Goal: Task Accomplishment & Management: Manage account settings

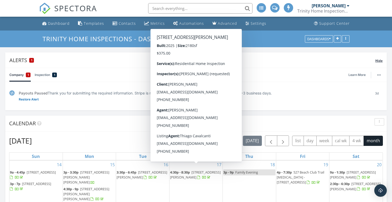
click at [125, 62] on div "Alerts 1" at bounding box center [192, 60] width 366 height 7
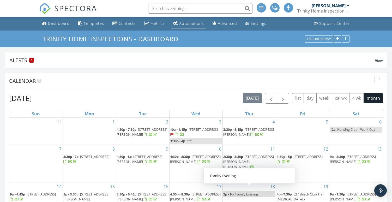
click at [187, 24] on div "Automations" at bounding box center [191, 23] width 25 height 5
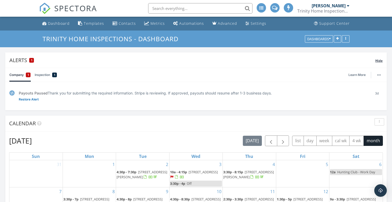
click at [380, 61] on span "Hide" at bounding box center [379, 60] width 7 height 4
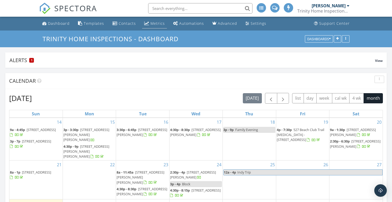
click at [154, 23] on div "Metrics" at bounding box center [158, 23] width 14 height 5
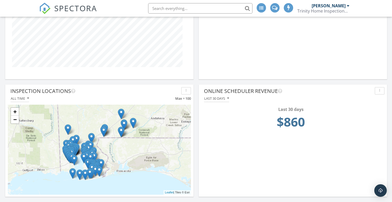
scroll to position [384, 0]
click at [222, 100] on div "Last 30 days" at bounding box center [216, 99] width 25 height 4
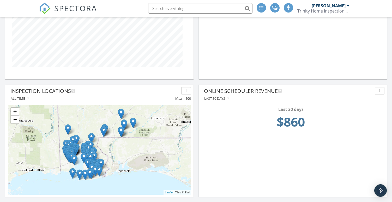
click at [215, 97] on div "Last 30 days" at bounding box center [216, 99] width 25 height 4
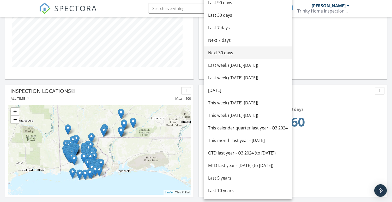
click at [213, 54] on div "Next 30 days" at bounding box center [248, 53] width 80 height 6
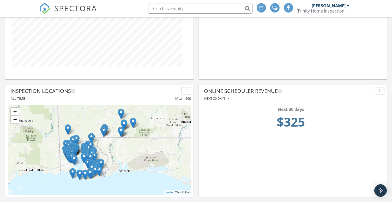
click at [224, 98] on div "Next 30 days" at bounding box center [216, 99] width 25 height 4
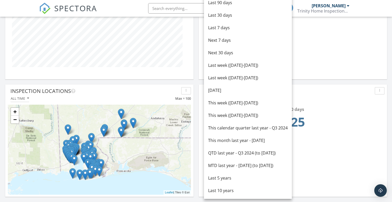
click at [203, 110] on div "Next 30 days $325" at bounding box center [293, 120] width 183 height 37
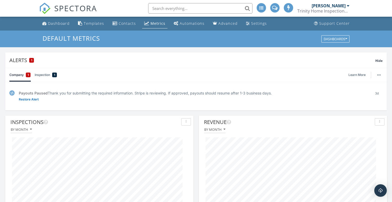
scroll to position [0, 0]
click at [213, 24] on icon "Advanced" at bounding box center [215, 22] width 4 height 3
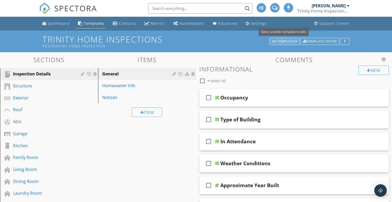
click at [282, 41] on div "My Templates" at bounding box center [285, 42] width 26 height 4
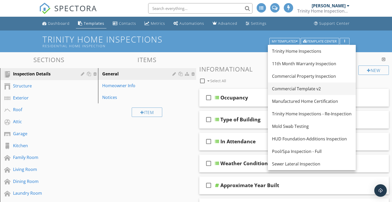
click at [284, 85] on link "Commercial Template v2" at bounding box center [312, 88] width 88 height 13
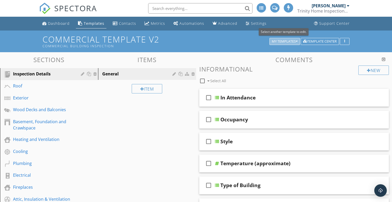
click at [279, 40] on div "My Templates" at bounding box center [285, 42] width 26 height 4
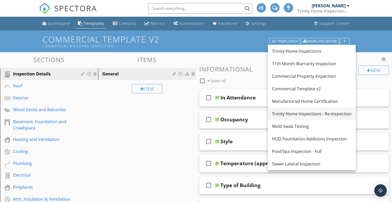
click at [287, 113] on div "Trinity Home Inspections - Re-Inspection" at bounding box center [312, 114] width 80 height 6
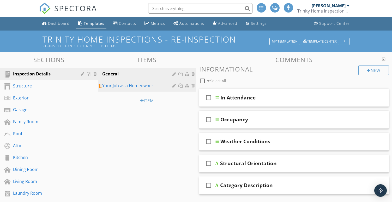
click at [147, 84] on div "Your Job as a Homeowner" at bounding box center [138, 85] width 72 height 6
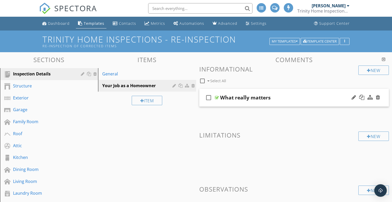
scroll to position [0, 0]
click at [244, 98] on div "What really matters" at bounding box center [245, 98] width 51 height 6
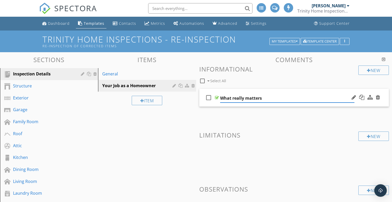
click at [245, 92] on div "check_box_outline_blank What really matters" at bounding box center [294, 98] width 190 height 18
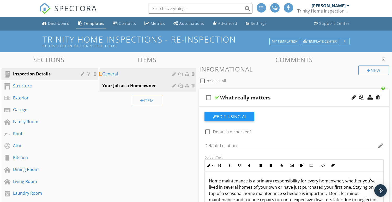
click at [135, 71] on div "General" at bounding box center [138, 74] width 72 height 6
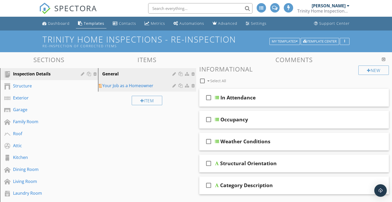
click at [149, 90] on link "Your Job as a Homeowner" at bounding box center [148, 85] width 97 height 11
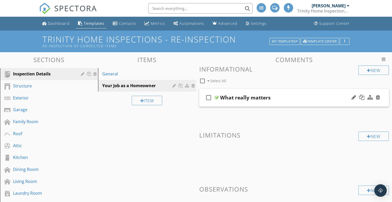
click at [291, 92] on div "check_box_outline_blank What really matters" at bounding box center [294, 98] width 190 height 18
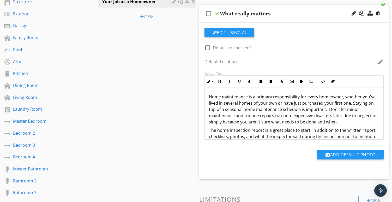
click at [260, 117] on p "Home maintenance is a primary responsibility for every homeowner, whether you'v…" at bounding box center [294, 109] width 171 height 31
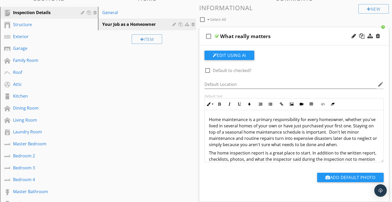
scroll to position [58, 0]
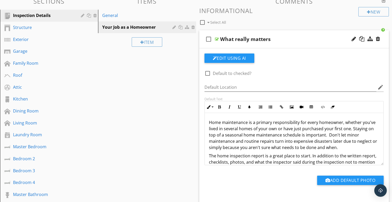
click at [350, 41] on div "What really matters" at bounding box center [287, 39] width 135 height 6
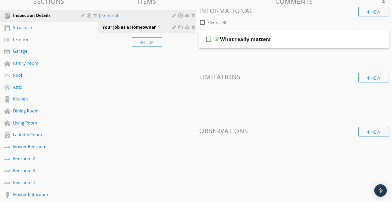
click at [157, 17] on div "General" at bounding box center [138, 15] width 72 height 6
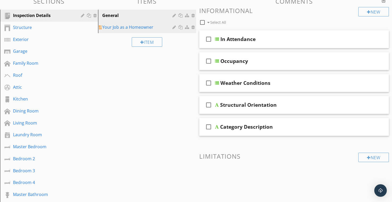
click at [151, 25] on div "Your Job as a Homeowner" at bounding box center [138, 27] width 72 height 6
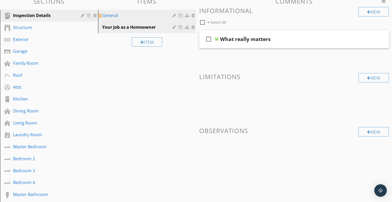
click at [163, 17] on div "General" at bounding box center [138, 15] width 72 height 6
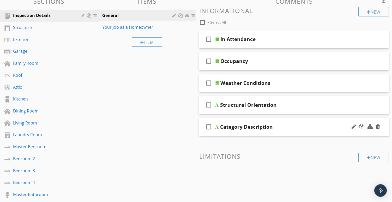
click at [280, 119] on div "check_box_outline_blank Category Description" at bounding box center [294, 127] width 190 height 18
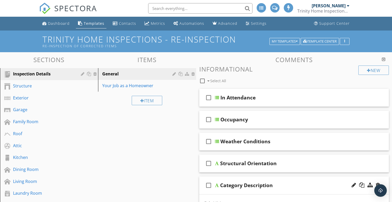
scroll to position [0, 0]
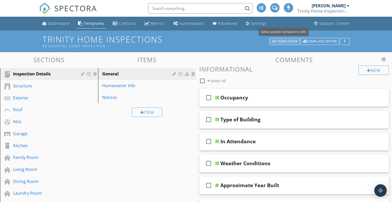
click at [283, 44] on button "My Templates" at bounding box center [285, 41] width 31 height 7
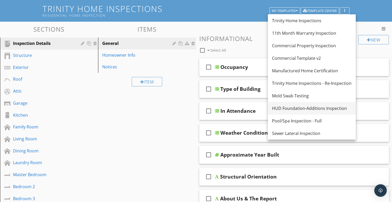
scroll to position [32, 0]
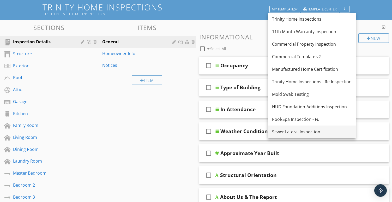
click at [291, 134] on div "Sewer Lateral Inspection" at bounding box center [312, 132] width 80 height 6
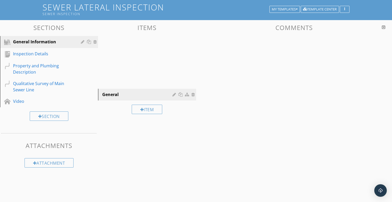
scroll to position [31, 0]
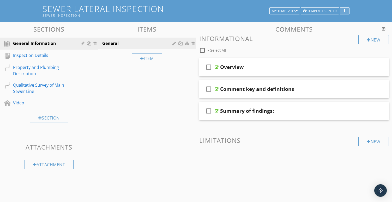
click at [345, 8] on button "button" at bounding box center [345, 10] width 10 height 7
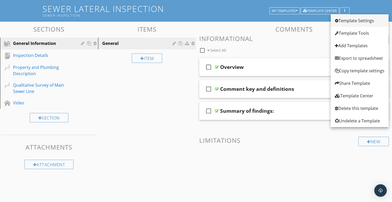
click at [346, 22] on div "Template Settings" at bounding box center [360, 20] width 50 height 6
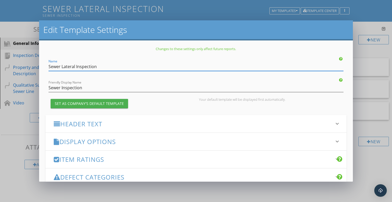
click at [115, 140] on h3 "Display Options" at bounding box center [193, 141] width 278 height 7
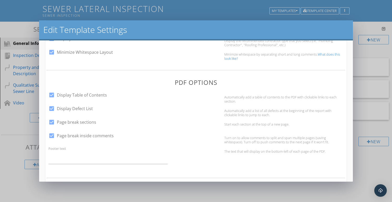
scroll to position [170, 0]
click at [368, 95] on div "Edit Template Settings Changes to these settings only affect future reports. Na…" at bounding box center [196, 101] width 392 height 202
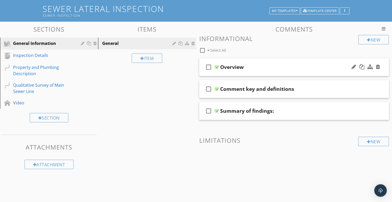
click at [253, 60] on div "check_box_outline_blank Overview" at bounding box center [294, 67] width 190 height 18
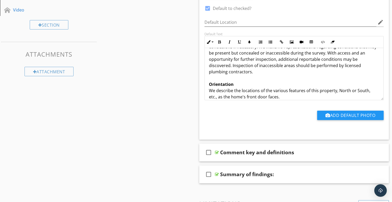
scroll to position [135, 0]
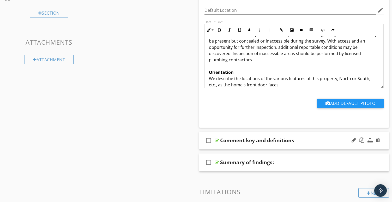
click at [257, 135] on div "check_box_outline_blank Comment key and definitions" at bounding box center [294, 141] width 190 height 18
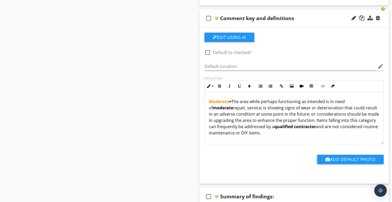
scroll to position [0, 0]
click at [379, 17] on div at bounding box center [378, 17] width 4 height 5
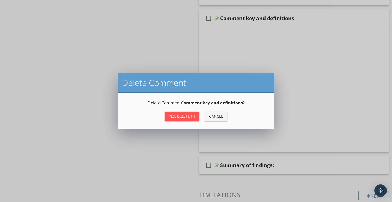
scroll to position [181, 0]
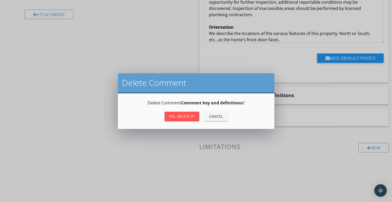
click at [192, 115] on div "Yes, Delete it!" at bounding box center [182, 116] width 26 height 5
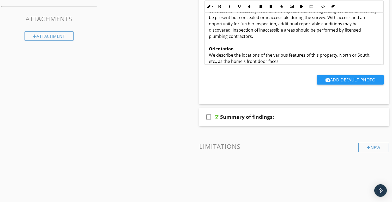
scroll to position [159, 0]
click at [251, 109] on div "check_box_outline_blank Summary of findings:" at bounding box center [294, 117] width 190 height 18
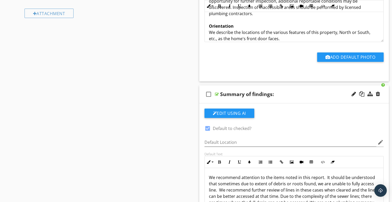
scroll to position [191, 0]
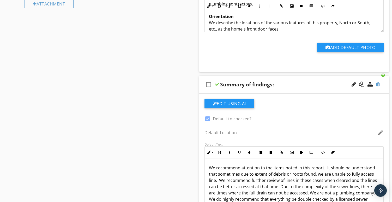
click at [378, 85] on div at bounding box center [378, 84] width 4 height 5
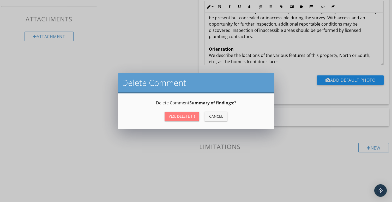
click at [183, 118] on div "Yes, Delete it!" at bounding box center [182, 116] width 26 height 5
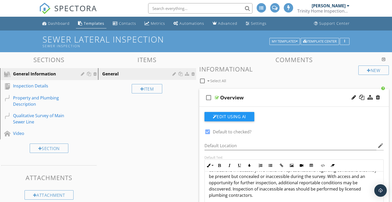
scroll to position [0, 0]
click at [49, 82] on link "Inspection Details" at bounding box center [50, 86] width 97 height 12
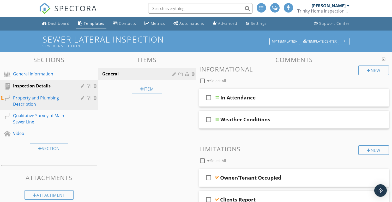
click at [46, 97] on div "Property and Plumbing Description" at bounding box center [43, 101] width 60 height 13
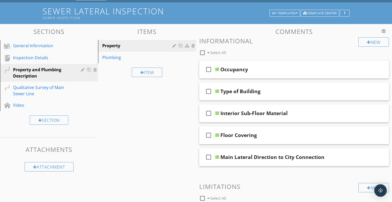
scroll to position [2, 0]
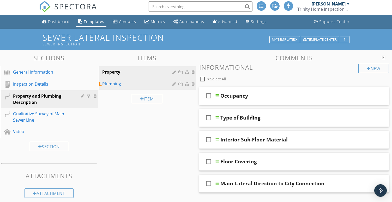
click at [154, 86] on div "Plumbing" at bounding box center [138, 84] width 72 height 6
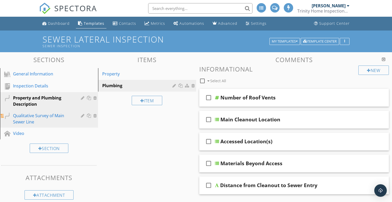
scroll to position [0, 0]
click at [48, 114] on div "Qualitative Survey of Main Sewer Line" at bounding box center [43, 119] width 60 height 13
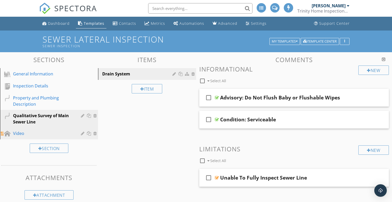
click at [27, 128] on link "Video" at bounding box center [50, 134] width 97 height 12
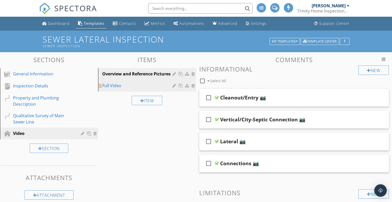
click at [134, 86] on div "Full Video" at bounding box center [138, 85] width 72 height 6
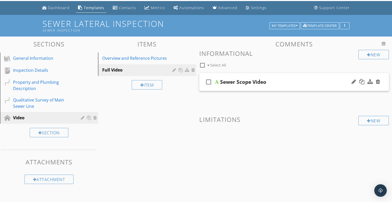
click at [282, 76] on div "check_box_outline_blank Sewer Scope Video" at bounding box center [294, 82] width 190 height 18
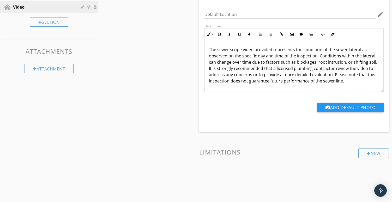
scroll to position [129, 0]
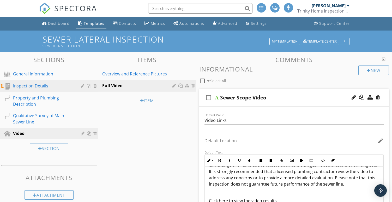
click at [39, 90] on link "Inspection Details" at bounding box center [50, 86] width 97 height 12
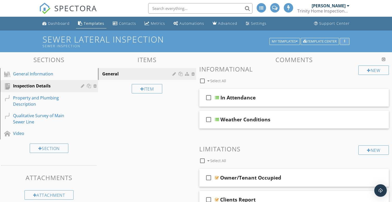
click at [349, 44] on button "button" at bounding box center [345, 41] width 10 height 7
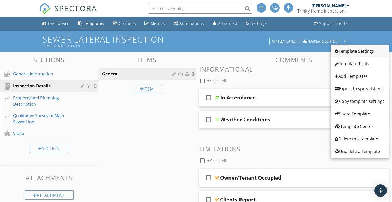
click at [344, 52] on div "Template Settings" at bounding box center [360, 51] width 50 height 6
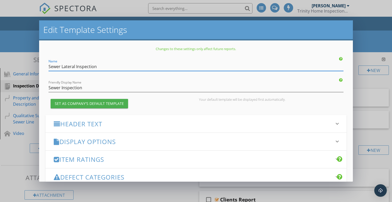
click at [167, 123] on h3 "Header Text" at bounding box center [193, 123] width 278 height 7
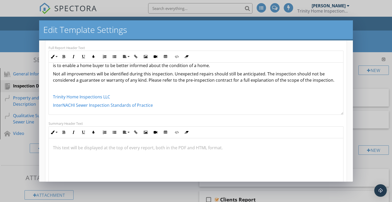
click at [359, 56] on div "Edit Template Settings Changes to these settings only affect future reports. Na…" at bounding box center [196, 101] width 392 height 202
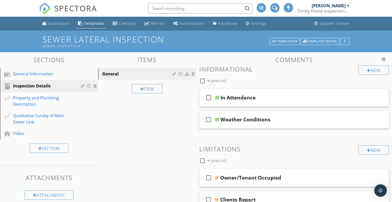
click at [95, 21] on div "Templates" at bounding box center [94, 23] width 21 height 5
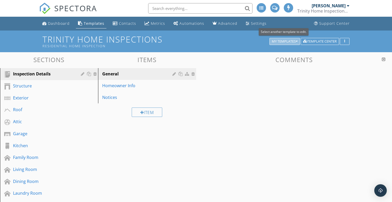
click at [291, 39] on button "My Templates" at bounding box center [285, 41] width 31 height 7
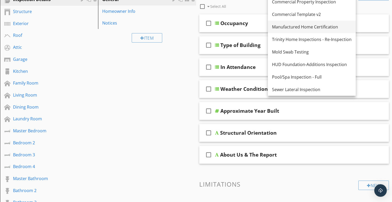
scroll to position [75, 0]
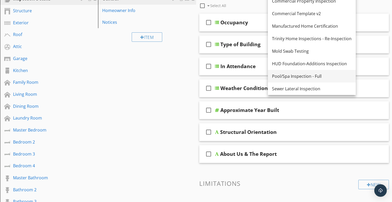
click at [303, 77] on div "Pool/Spa Inspection - Full" at bounding box center [312, 76] width 80 height 6
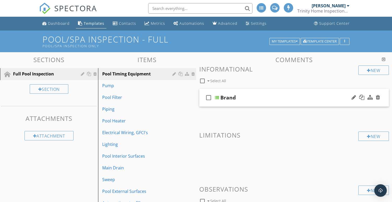
scroll to position [0, 0]
click at [279, 41] on div "My Templates" at bounding box center [285, 42] width 26 height 4
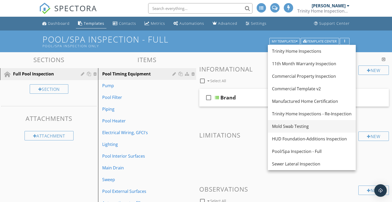
click at [286, 127] on div "Mold Swab Testing" at bounding box center [312, 126] width 80 height 6
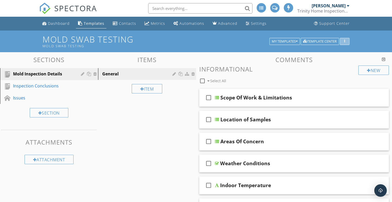
click at [346, 40] on div "button" at bounding box center [345, 42] width 5 height 4
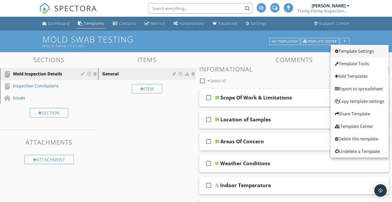
click at [343, 52] on div "Template Settings" at bounding box center [360, 51] width 50 height 6
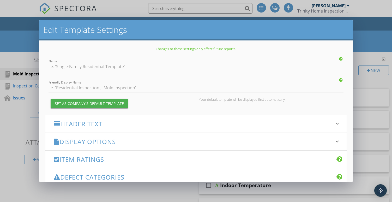
type input "Mold Swab Testing"
checkbox input "true"
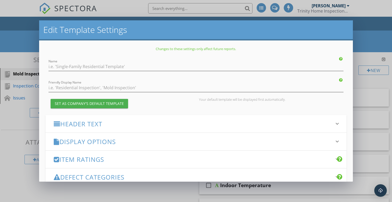
checkbox input "true"
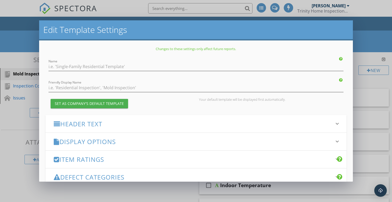
type input "Observations"
click at [126, 135] on div "Display Options keyboard_arrow_down" at bounding box center [195, 141] width 301 height 17
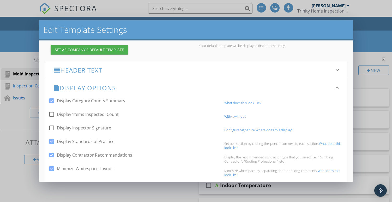
scroll to position [54, 0]
click at [116, 101] on label "Display Category Counts Summary" at bounding box center [91, 100] width 68 height 5
checkbox input "false"
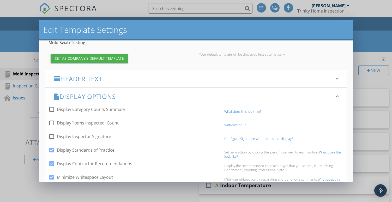
scroll to position [29, 0]
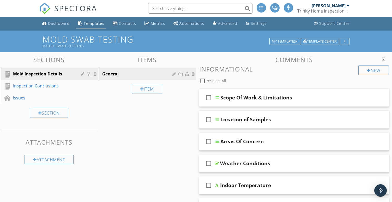
click at [367, 45] on div "Edit Template Settings Changes to these settings only affect future reports. Na…" at bounding box center [196, 101] width 392 height 202
click at [62, 84] on div "Inspection Conclusions" at bounding box center [43, 86] width 60 height 6
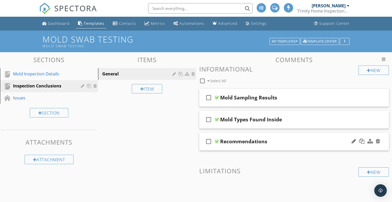
click at [264, 136] on div "check_box_outline_blank Recommendations" at bounding box center [294, 142] width 190 height 18
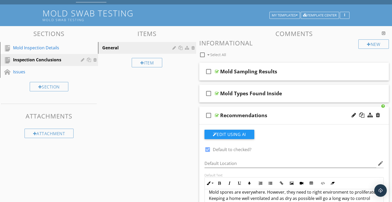
scroll to position [6, 0]
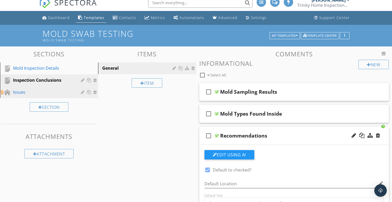
click at [37, 91] on div "Issues" at bounding box center [43, 92] width 60 height 6
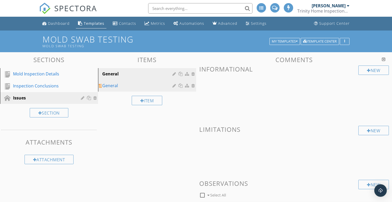
scroll to position [0, 0]
click at [126, 81] on link "General" at bounding box center [148, 85] width 97 height 11
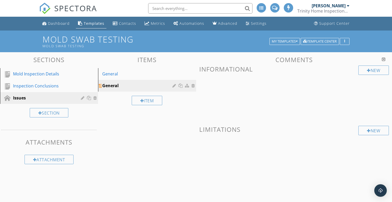
click at [194, 87] on div at bounding box center [194, 86] width 5 height 4
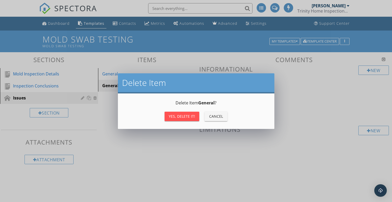
click at [189, 114] on div "Yes, Delete it!" at bounding box center [182, 116] width 26 height 5
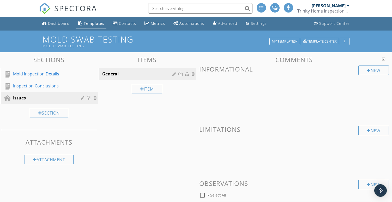
click at [86, 7] on span "SPECTORA" at bounding box center [75, 8] width 43 height 11
